Goal: Find specific page/section: Find specific page/section

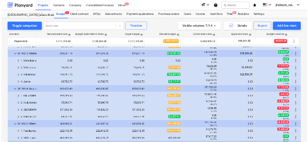
scroll to position [686, 0]
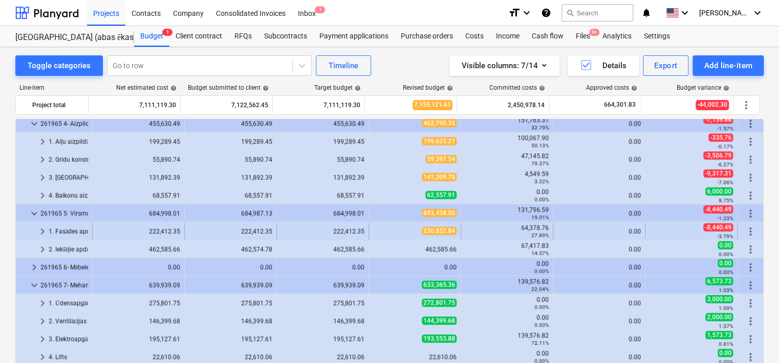
click at [41, 227] on span "keyboard_arrow_right" at bounding box center [42, 231] width 12 height 12
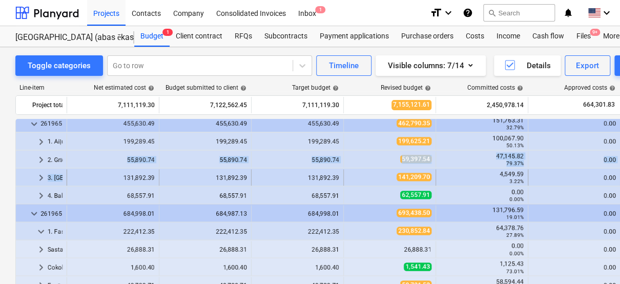
drag, startPoint x: 123, startPoint y: 165, endPoint x: 116, endPoint y: 172, distance: 9.1
click at [116, 172] on div "keyboard_arrow_right 1. Fasādes apdare 222,611.95 222,611.95 222,611.95 233,356…" at bounding box center [350, 69] width 670 height 1273
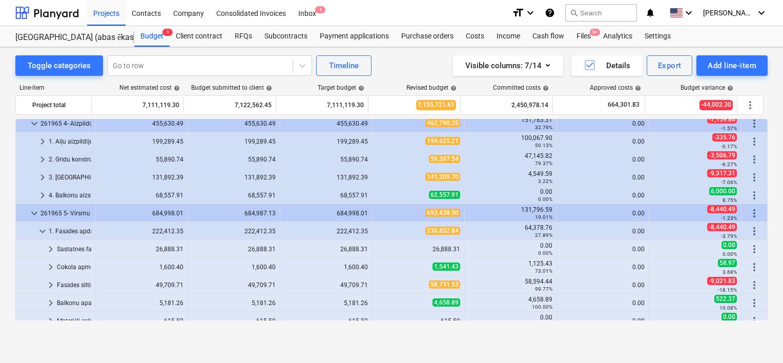
click at [73, 233] on div "1. Fasādes apdare" at bounding box center [70, 231] width 43 height 16
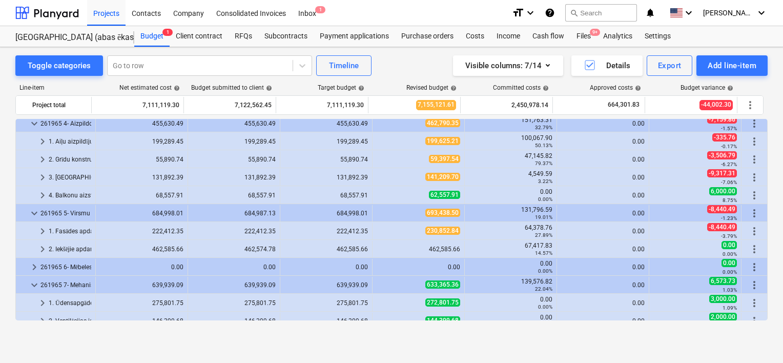
click at [73, 233] on div "1. Fasādes apdare" at bounding box center [70, 231] width 43 height 16
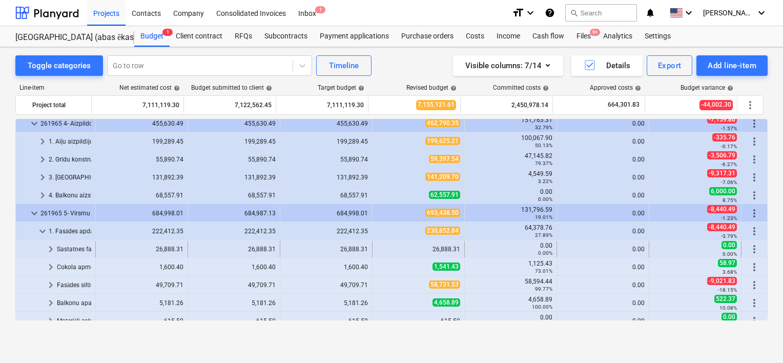
click at [48, 246] on span "keyboard_arrow_right" at bounding box center [51, 249] width 12 height 12
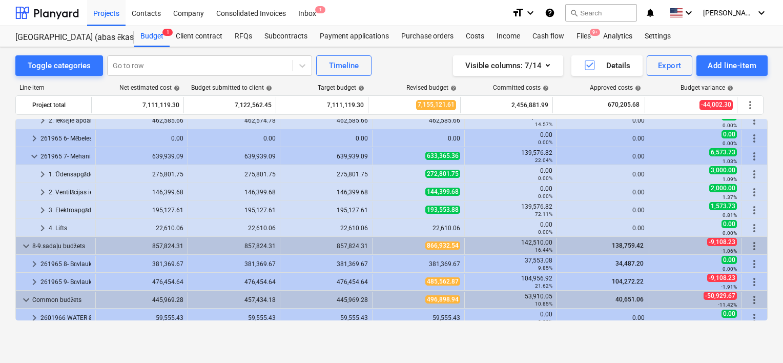
scroll to position [1107, 0]
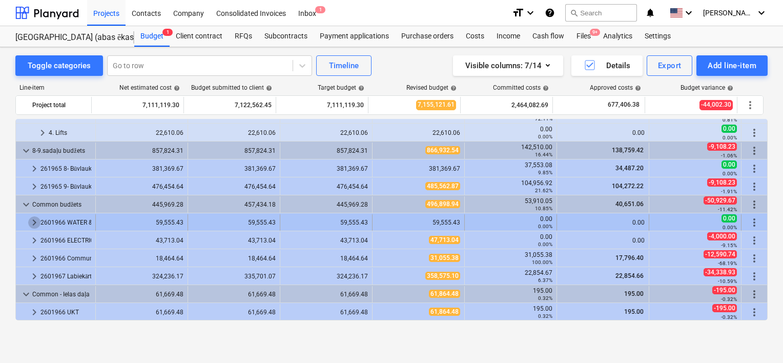
click at [35, 221] on span "keyboard_arrow_right" at bounding box center [34, 222] width 12 height 12
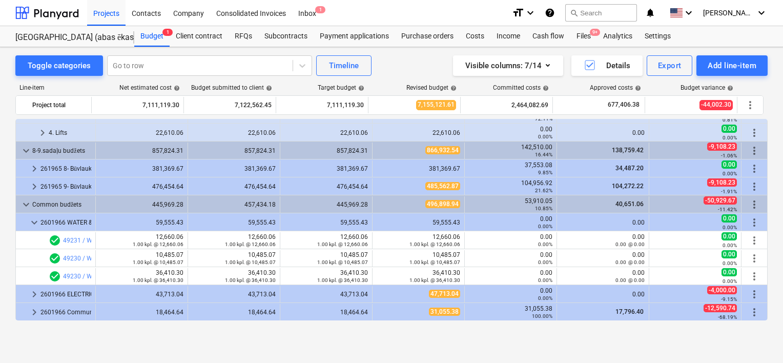
scroll to position [954, 0]
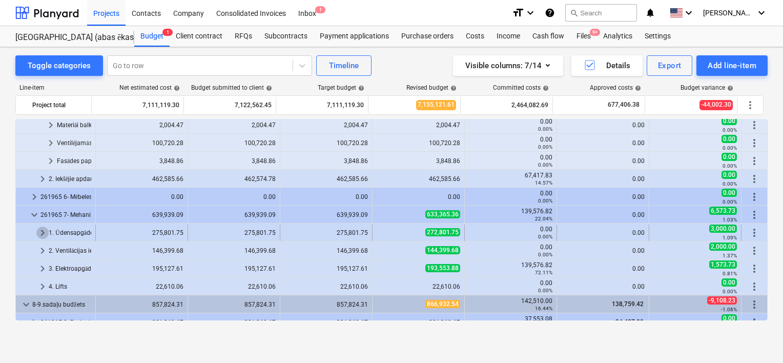
drag, startPoint x: 61, startPoint y: 212, endPoint x: 41, endPoint y: 231, distance: 28.2
click at [41, 231] on span "keyboard_arrow_right" at bounding box center [42, 232] width 12 height 12
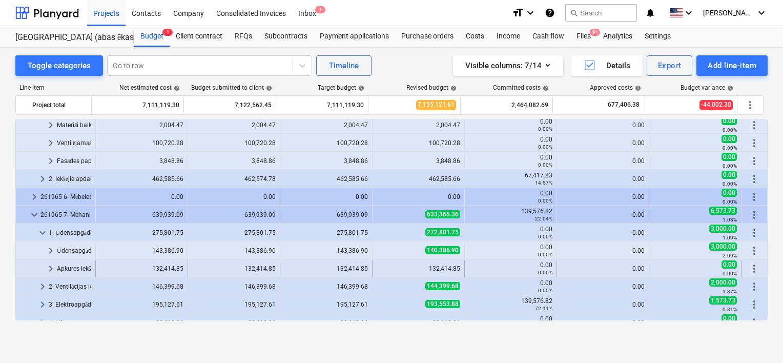
click at [48, 271] on span "keyboard_arrow_right" at bounding box center [51, 268] width 12 height 12
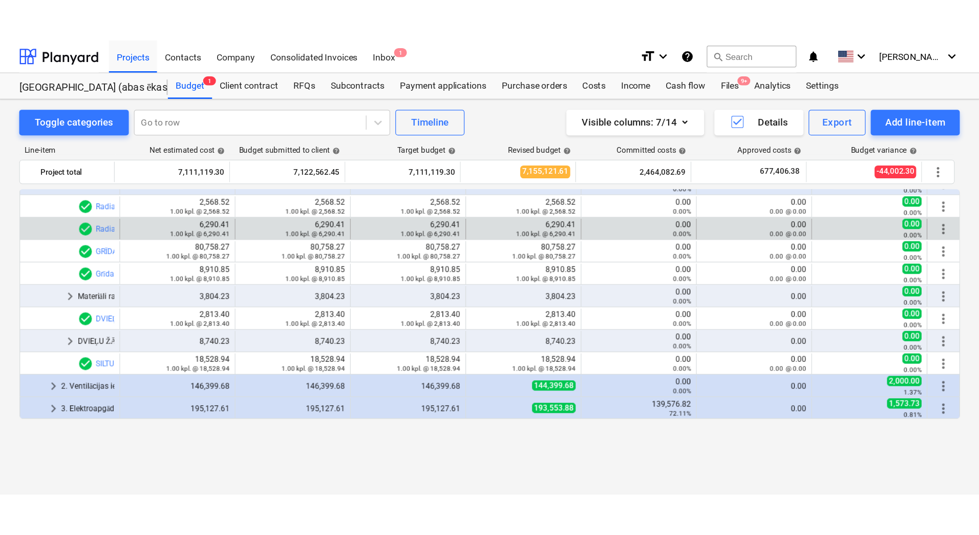
scroll to position [1056, 0]
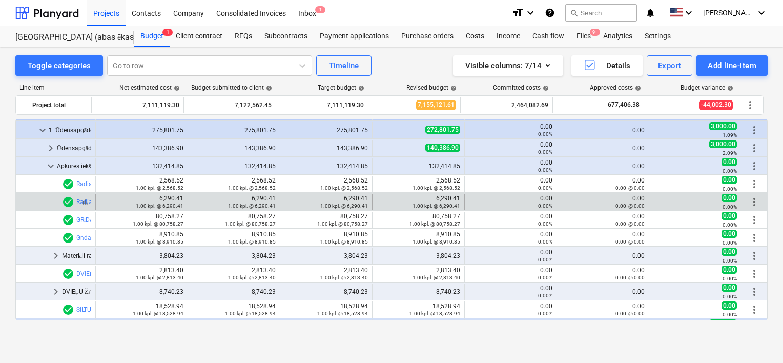
click at [79, 201] on div "bar_chart check_circle Radiatoru apkure - citi darbi" at bounding box center [77, 202] width 30 height 12
click at [82, 201] on span "bar_chart" at bounding box center [85, 202] width 8 height 8
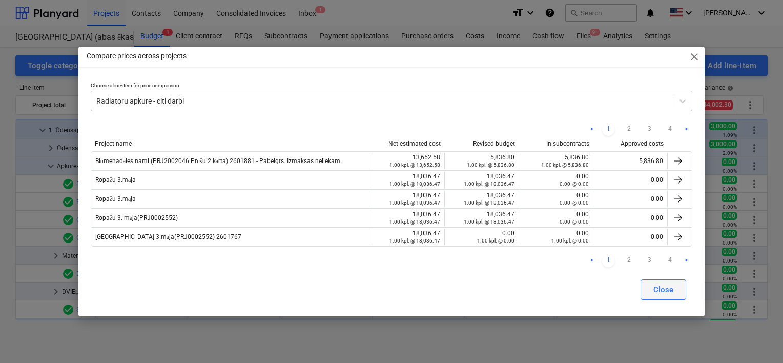
click at [660, 286] on div "Close" at bounding box center [663, 289] width 20 height 13
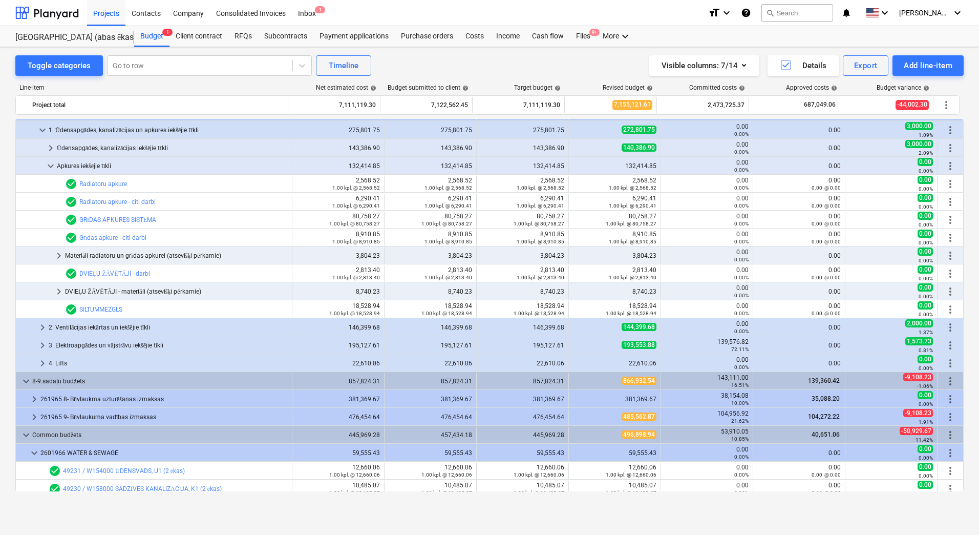
scroll to position [1056, 0]
click at [7, 183] on div "Toggle categories Go to row Timeline Visible columns : 7/14 Details Export Add …" at bounding box center [489, 280] width 979 height 466
